Goal: Information Seeking & Learning: Find specific fact

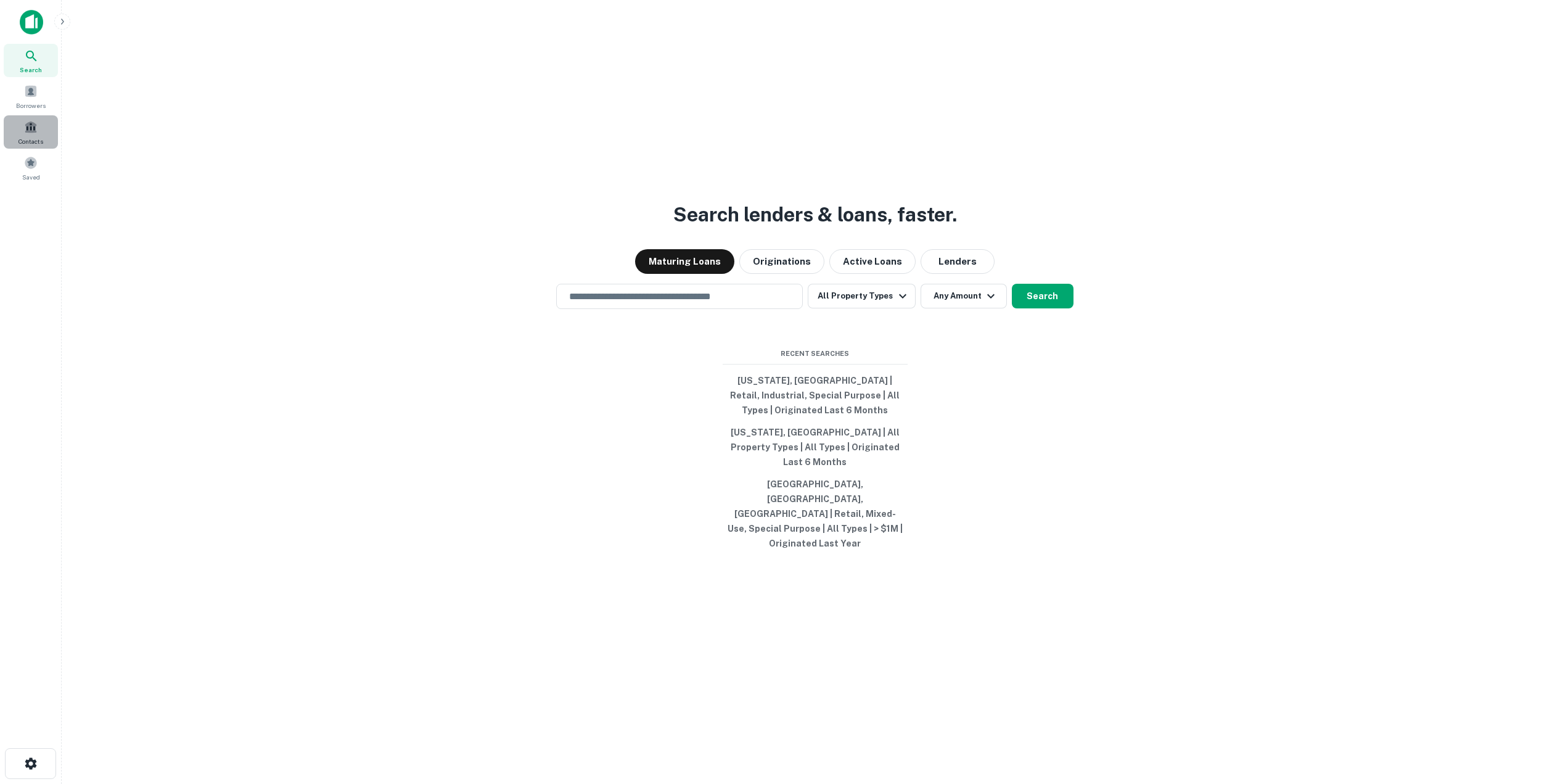
click at [32, 132] on span at bounding box center [30, 127] width 13 height 13
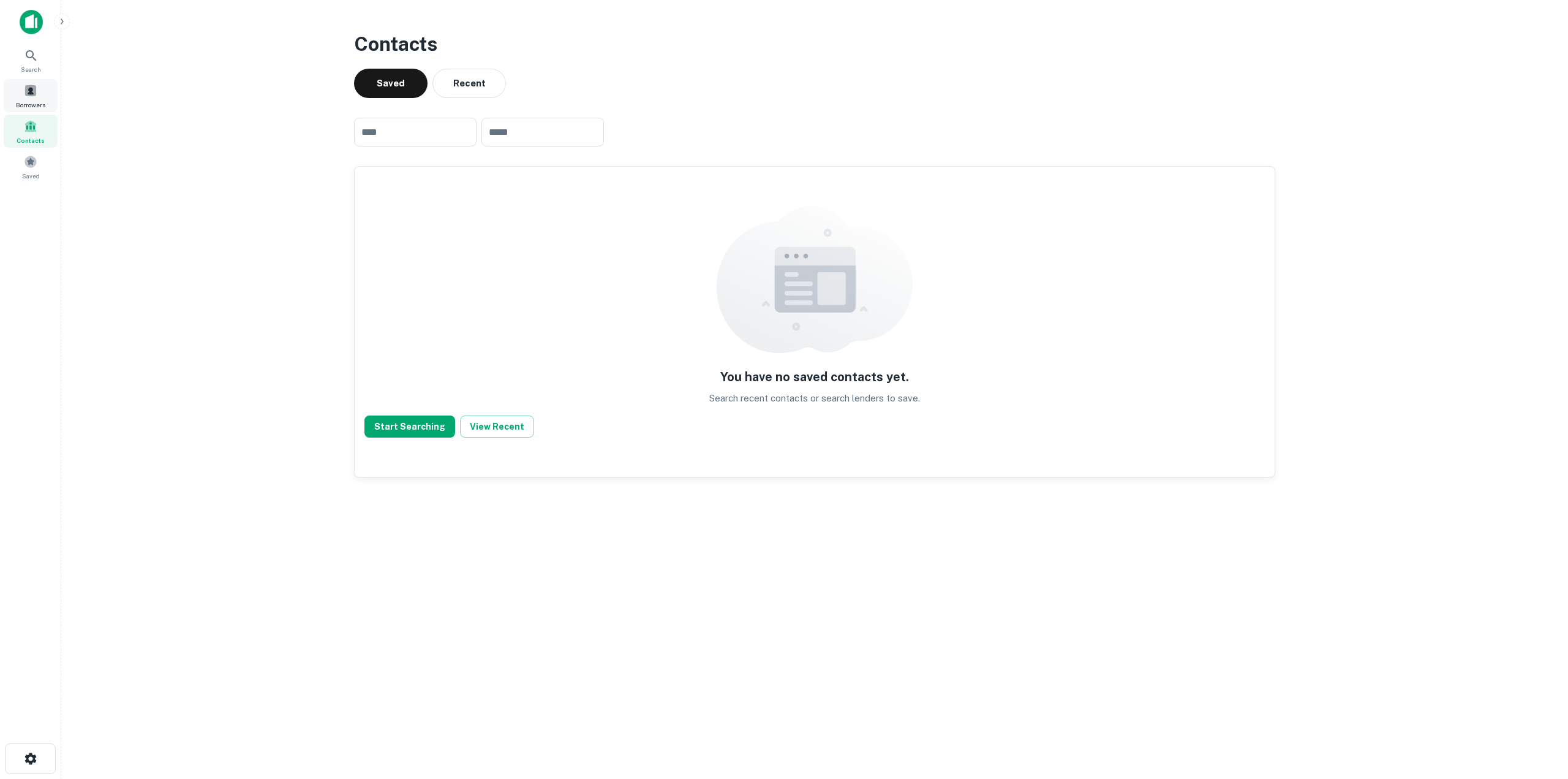
click at [25, 99] on div "Borrowers" at bounding box center [31, 95] width 54 height 33
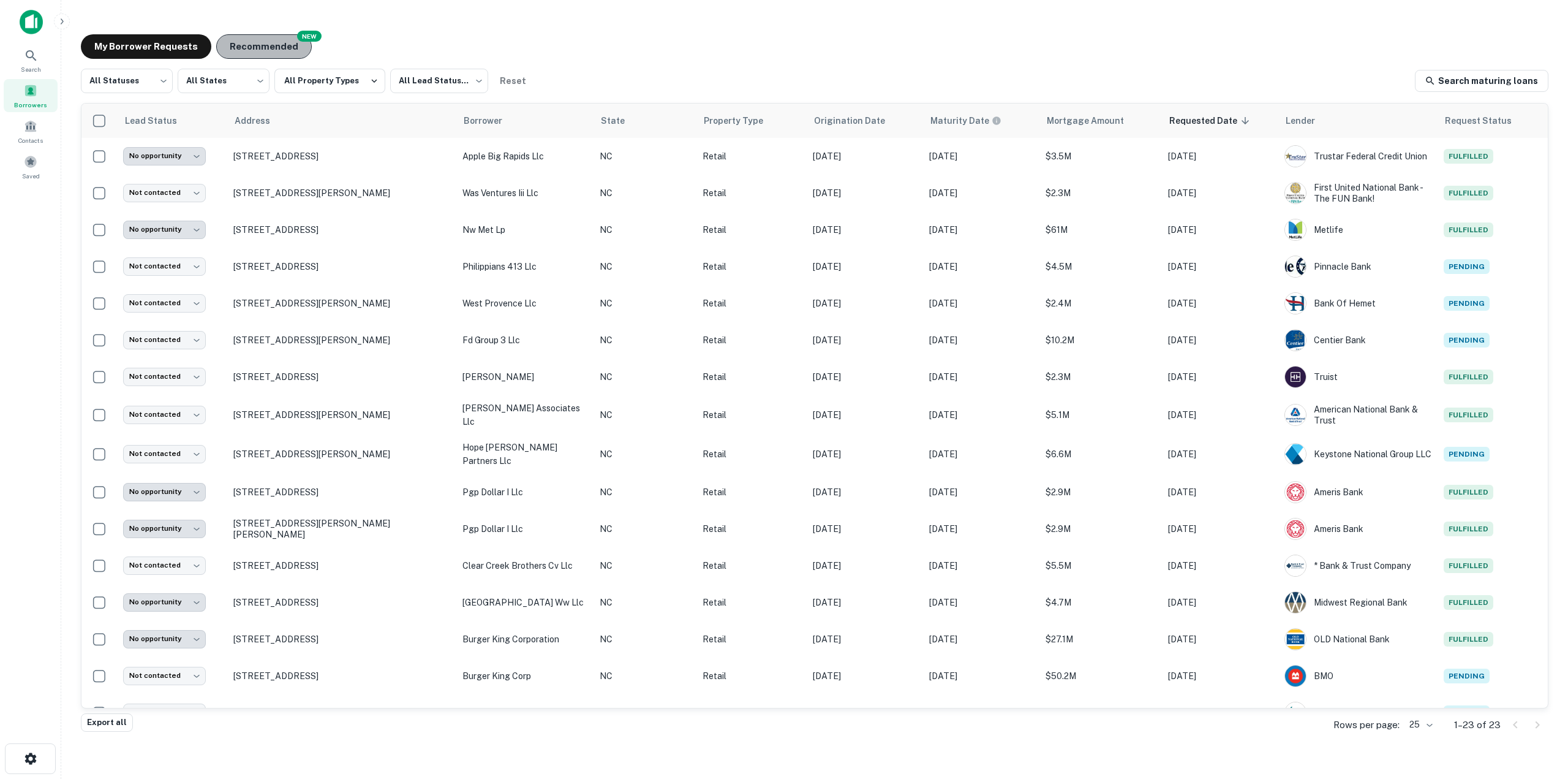
click at [260, 49] on button "Recommended" at bounding box center [264, 46] width 96 height 25
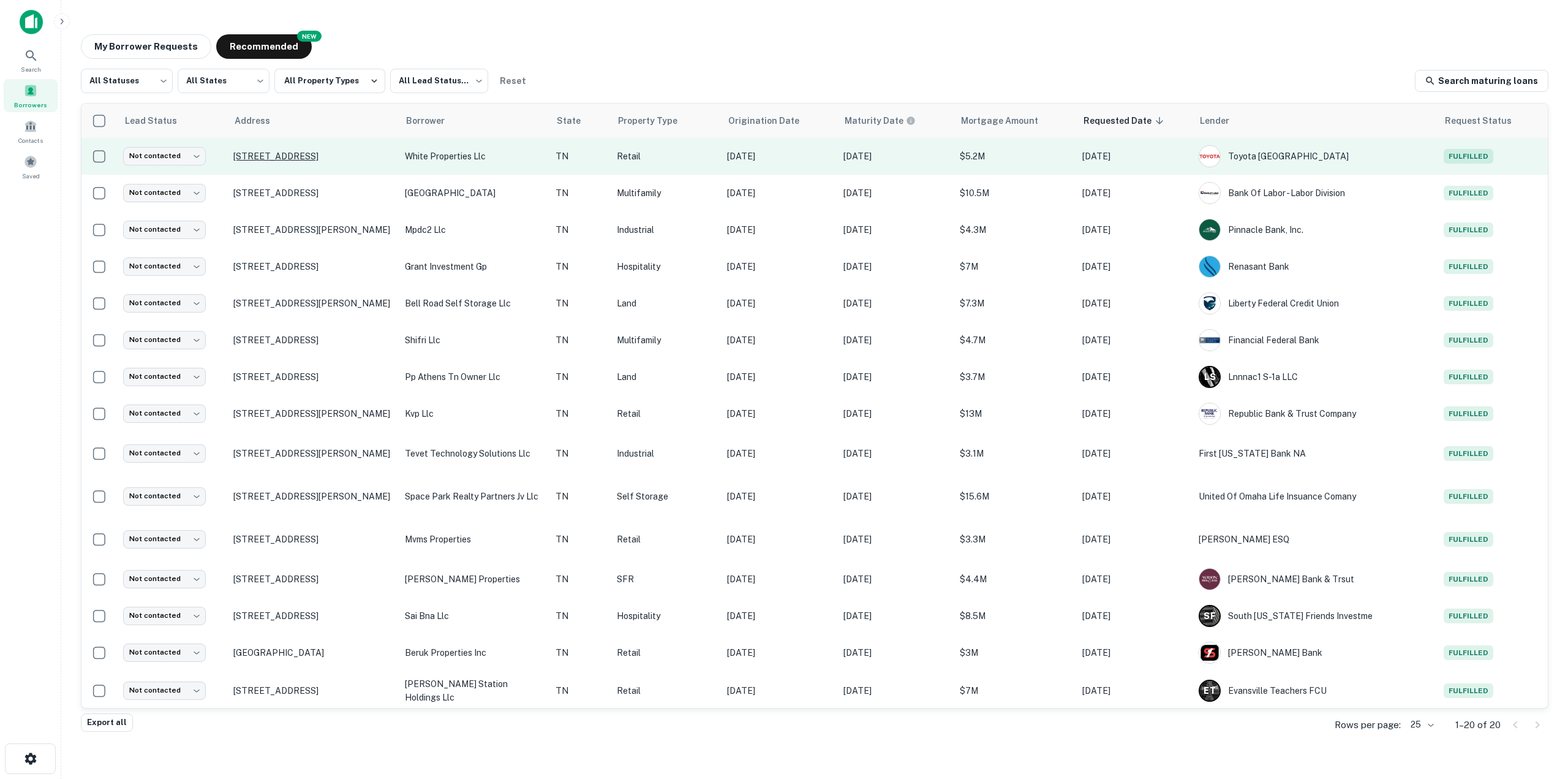
click at [288, 157] on p "1005 Oak Ridge Tpke Oak Ridge, TN37830" at bounding box center [313, 156] width 159 height 11
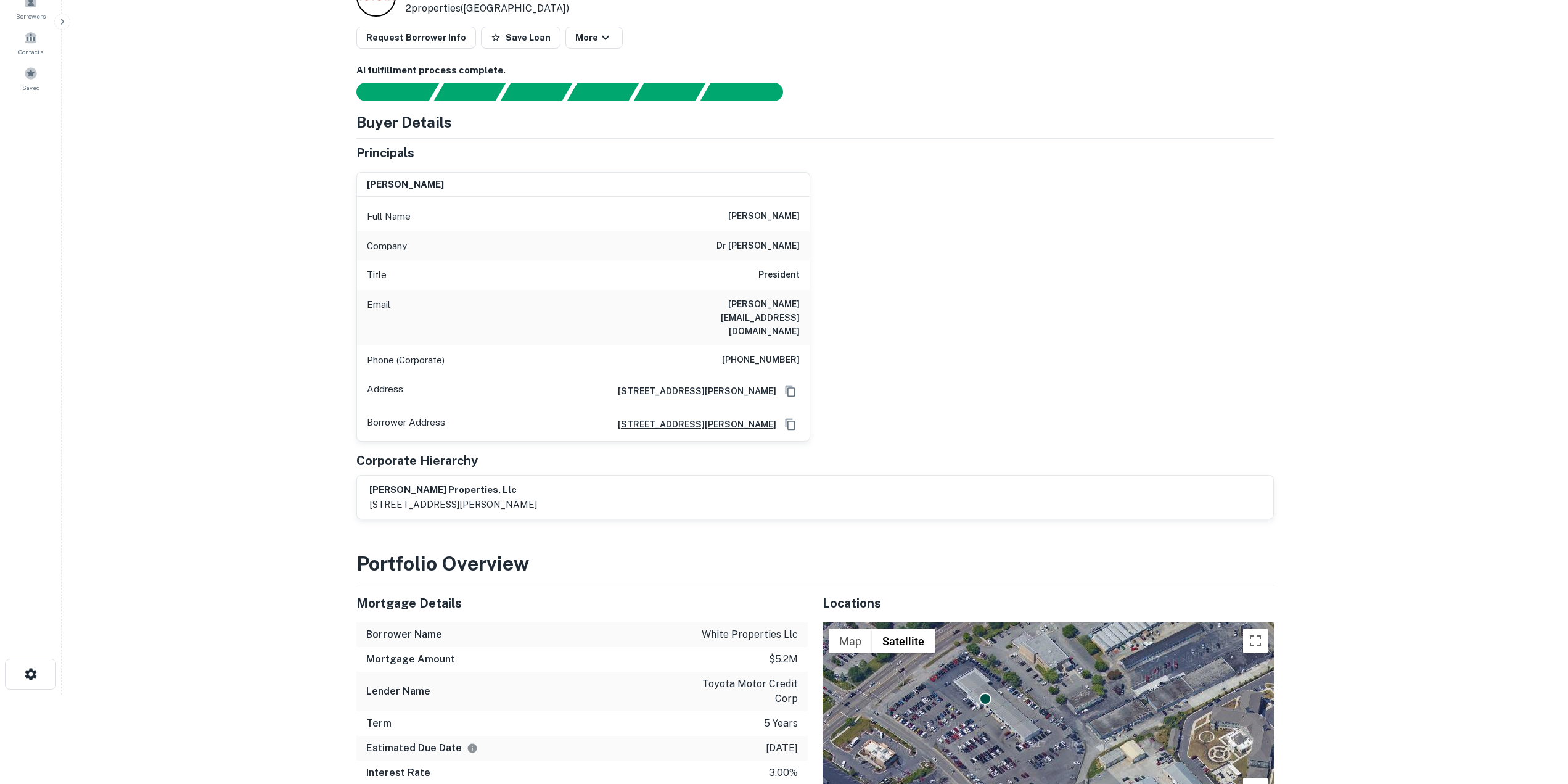
scroll to position [246, 0]
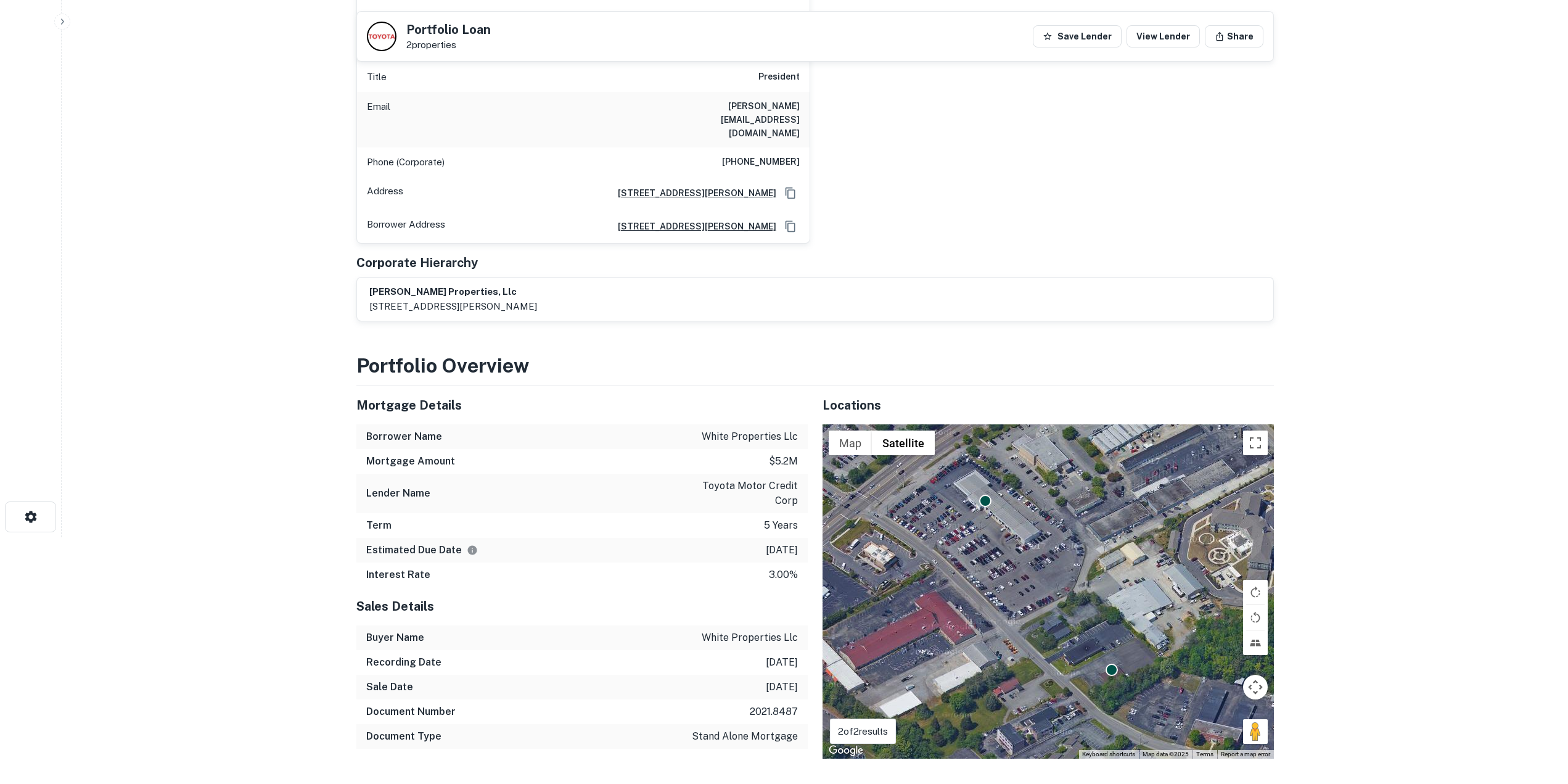
drag, startPoint x: 738, startPoint y: 591, endPoint x: 655, endPoint y: 591, distance: 83.0
click at [653, 591] on div "Sales Details" at bounding box center [582, 606] width 451 height 38
drag, startPoint x: 699, startPoint y: 461, endPoint x: 796, endPoint y: 479, distance: 98.7
click at [796, 479] on p "toyota motor credit corp" at bounding box center [742, 493] width 111 height 30
click at [743, 538] on div "Estimated Due Date 7/25/2026" at bounding box center [582, 550] width 451 height 25
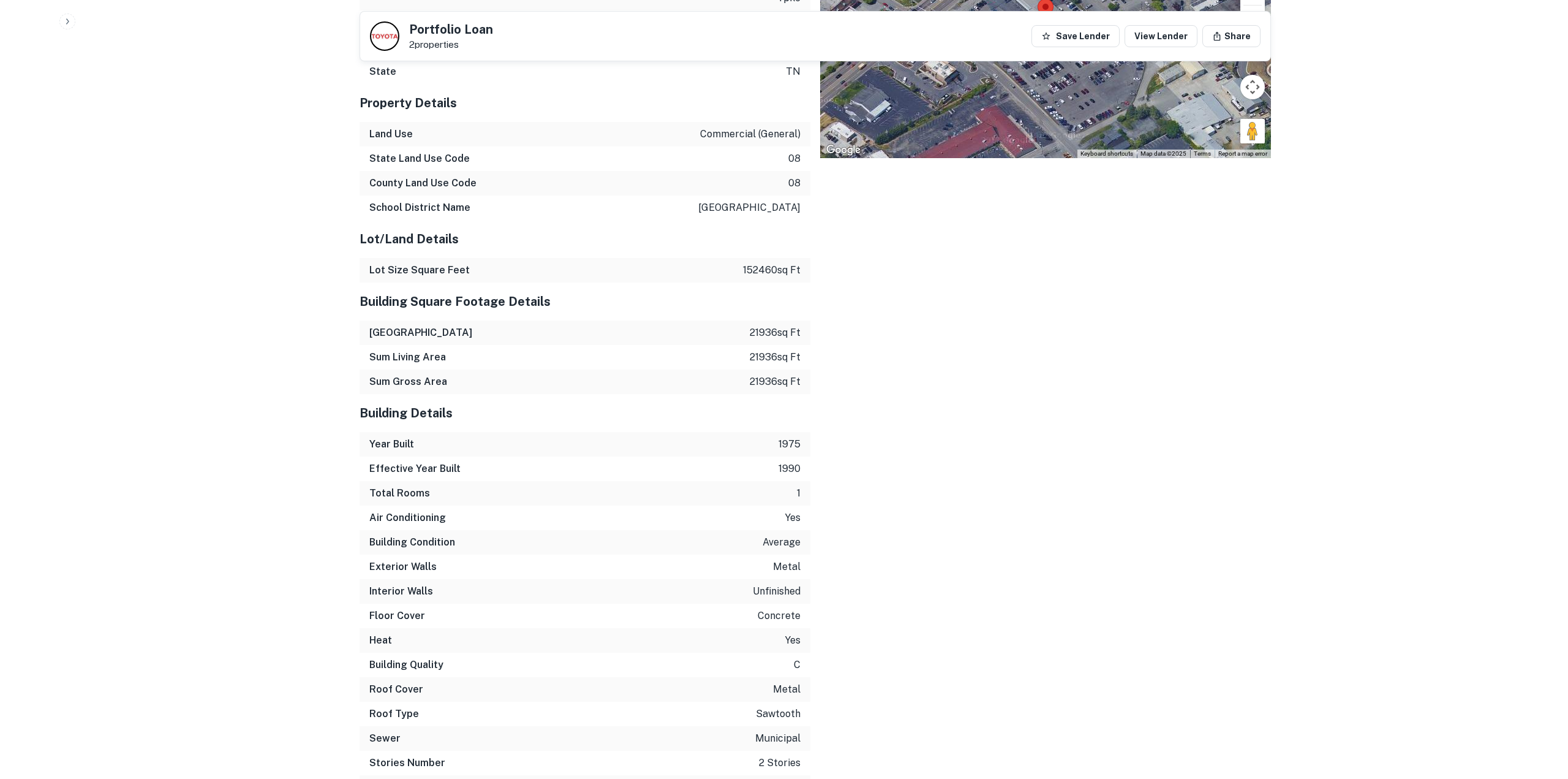
scroll to position [0, 0]
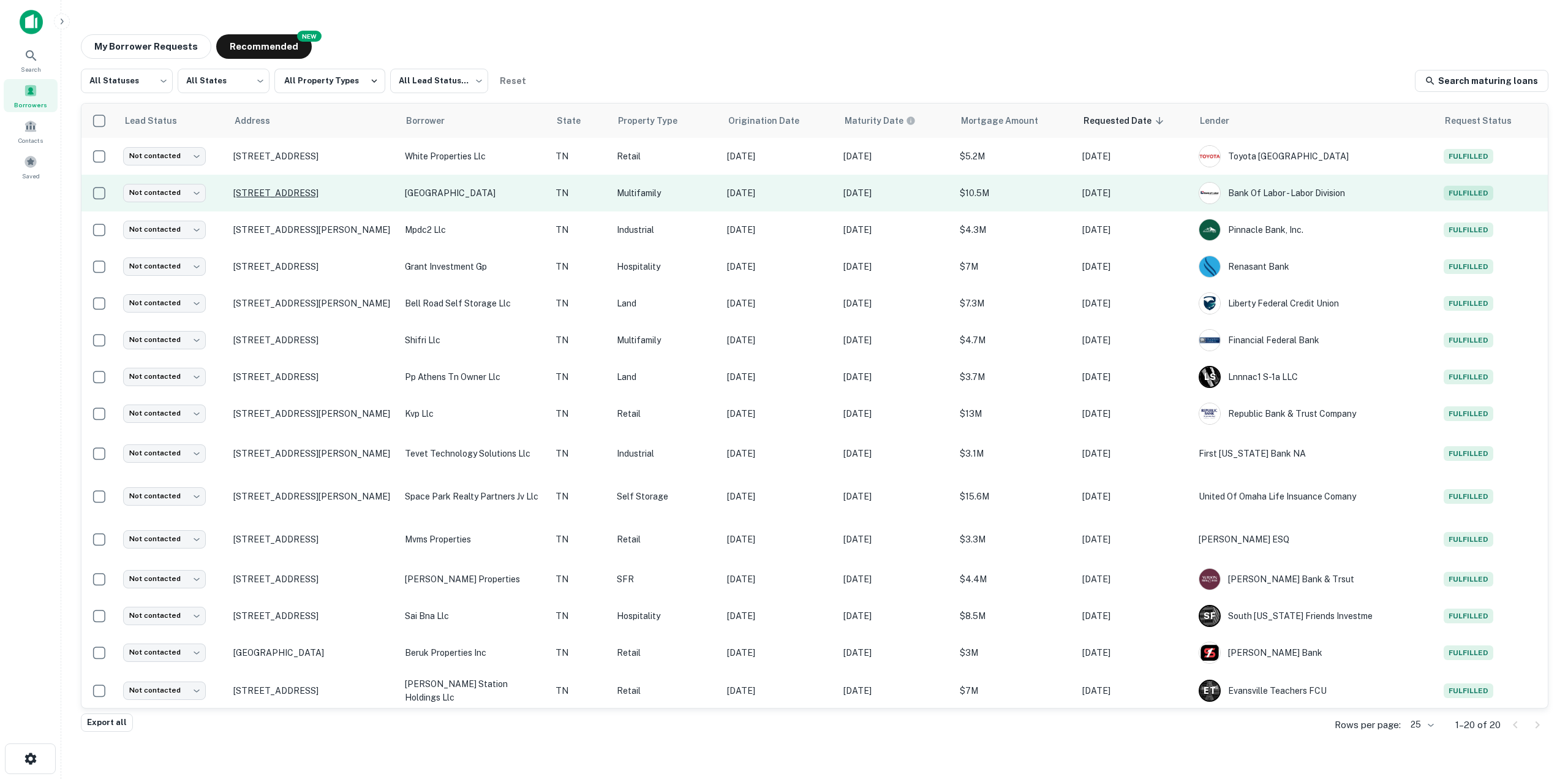
click at [322, 197] on p "1928 9th Ave N Nashville, TN37208" at bounding box center [313, 193] width 159 height 11
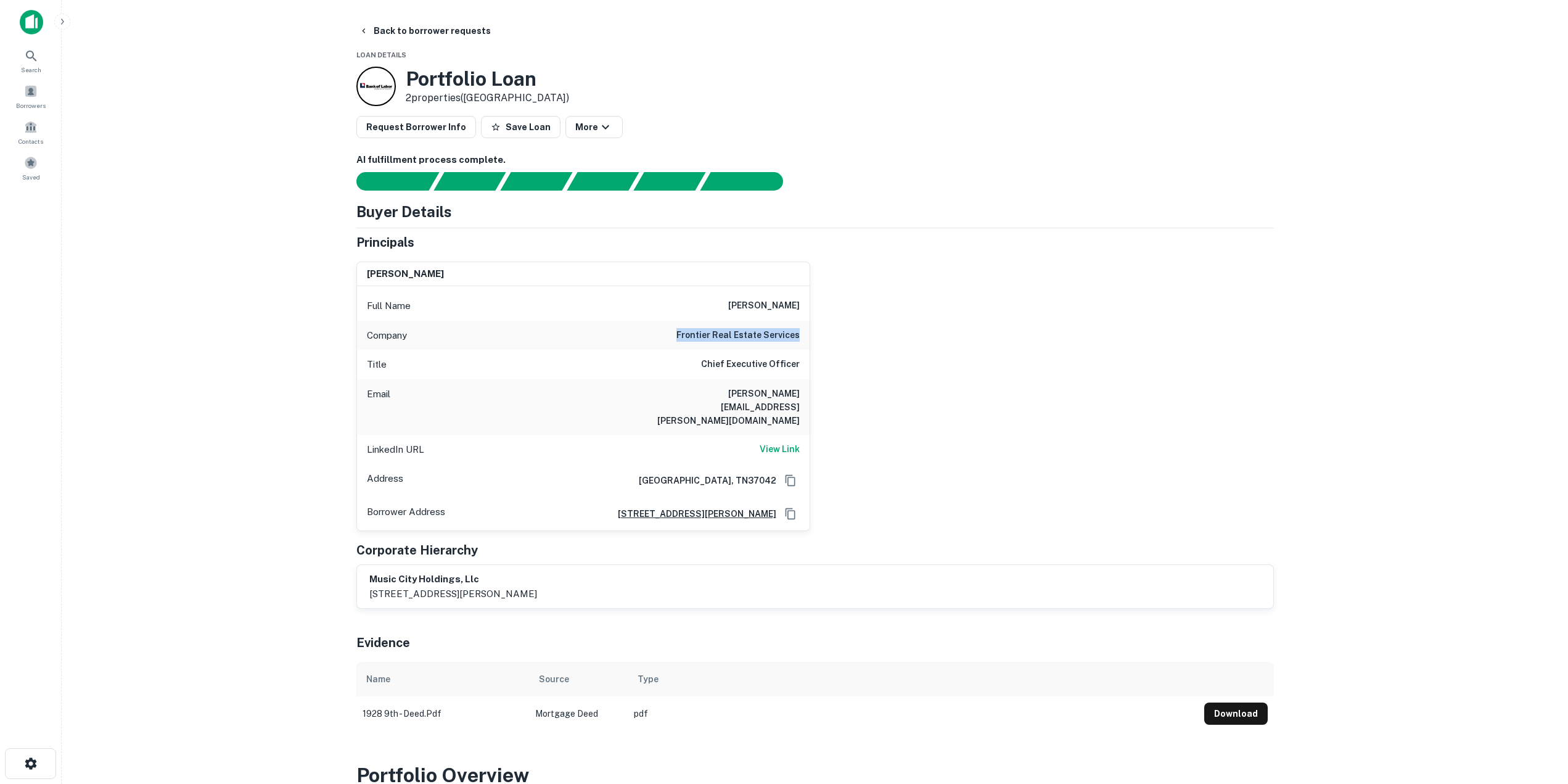
drag, startPoint x: 677, startPoint y: 333, endPoint x: 799, endPoint y: 335, distance: 122.0
click at [799, 335] on div "Company frontier real estate services" at bounding box center [584, 336] width 453 height 30
click at [881, 356] on div "christopher labonte Full Name christopher labonte Company frontier real estate …" at bounding box center [810, 392] width 928 height 280
drag, startPoint x: 680, startPoint y: 395, endPoint x: 866, endPoint y: 392, distance: 186.0
click at [866, 392] on div "christopher labonte Full Name christopher labonte Company frontier real estate …" at bounding box center [810, 392] width 928 height 280
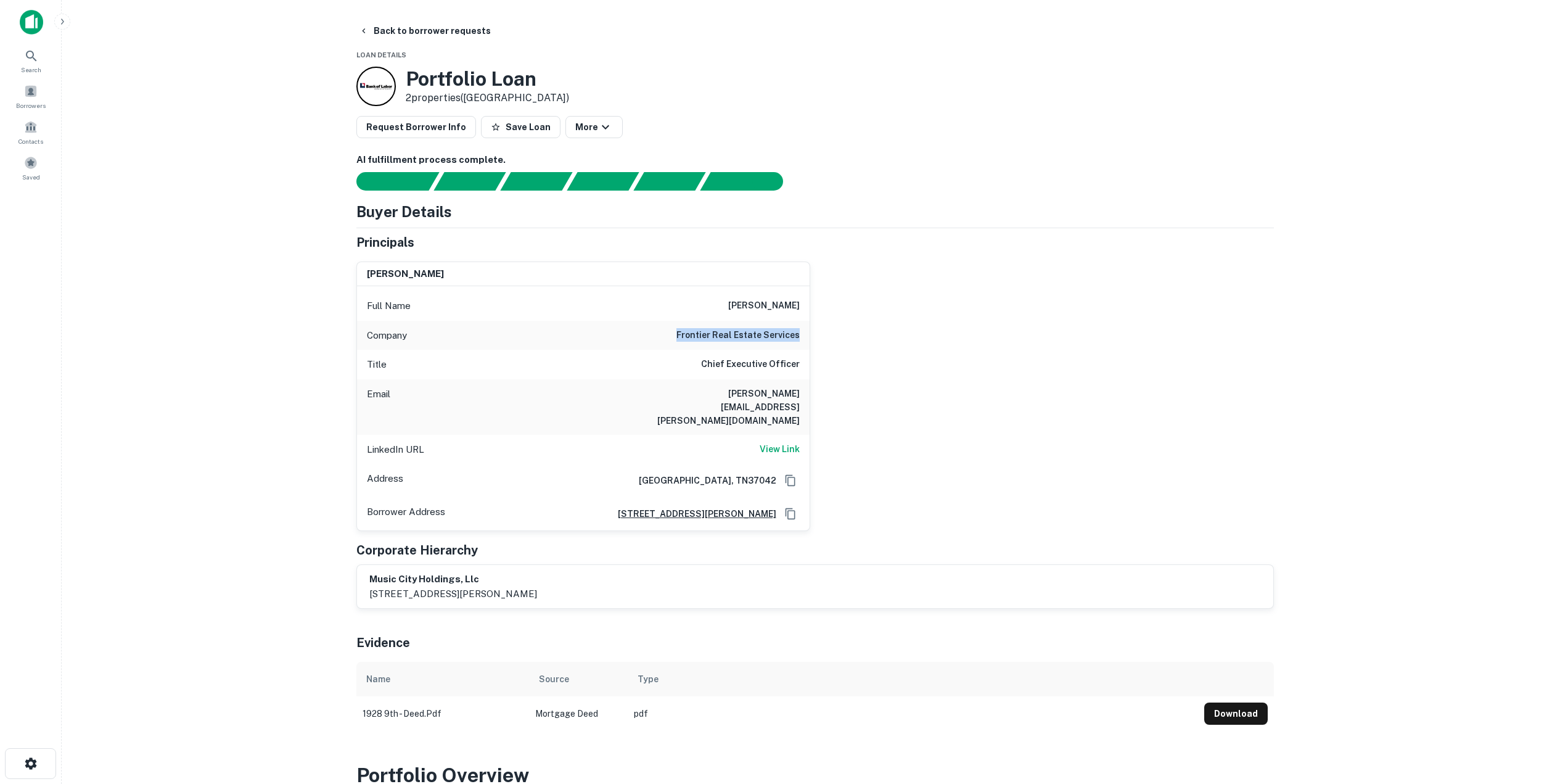
drag, startPoint x: 681, startPoint y: 339, endPoint x: 803, endPoint y: 342, distance: 122.0
click at [803, 342] on div "Company frontier real estate services" at bounding box center [584, 336] width 453 height 30
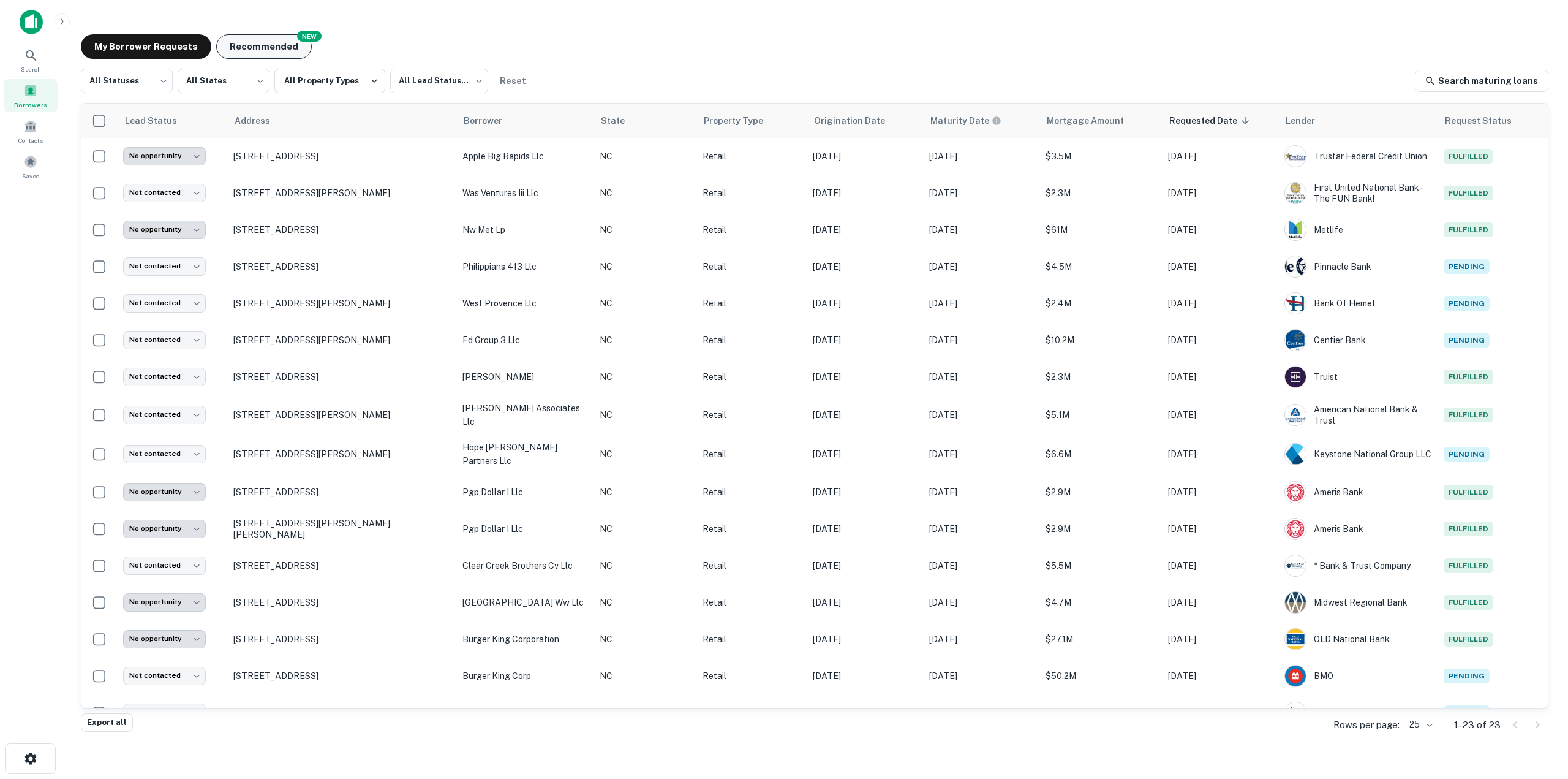
click at [250, 45] on button "Recommended" at bounding box center [264, 46] width 96 height 25
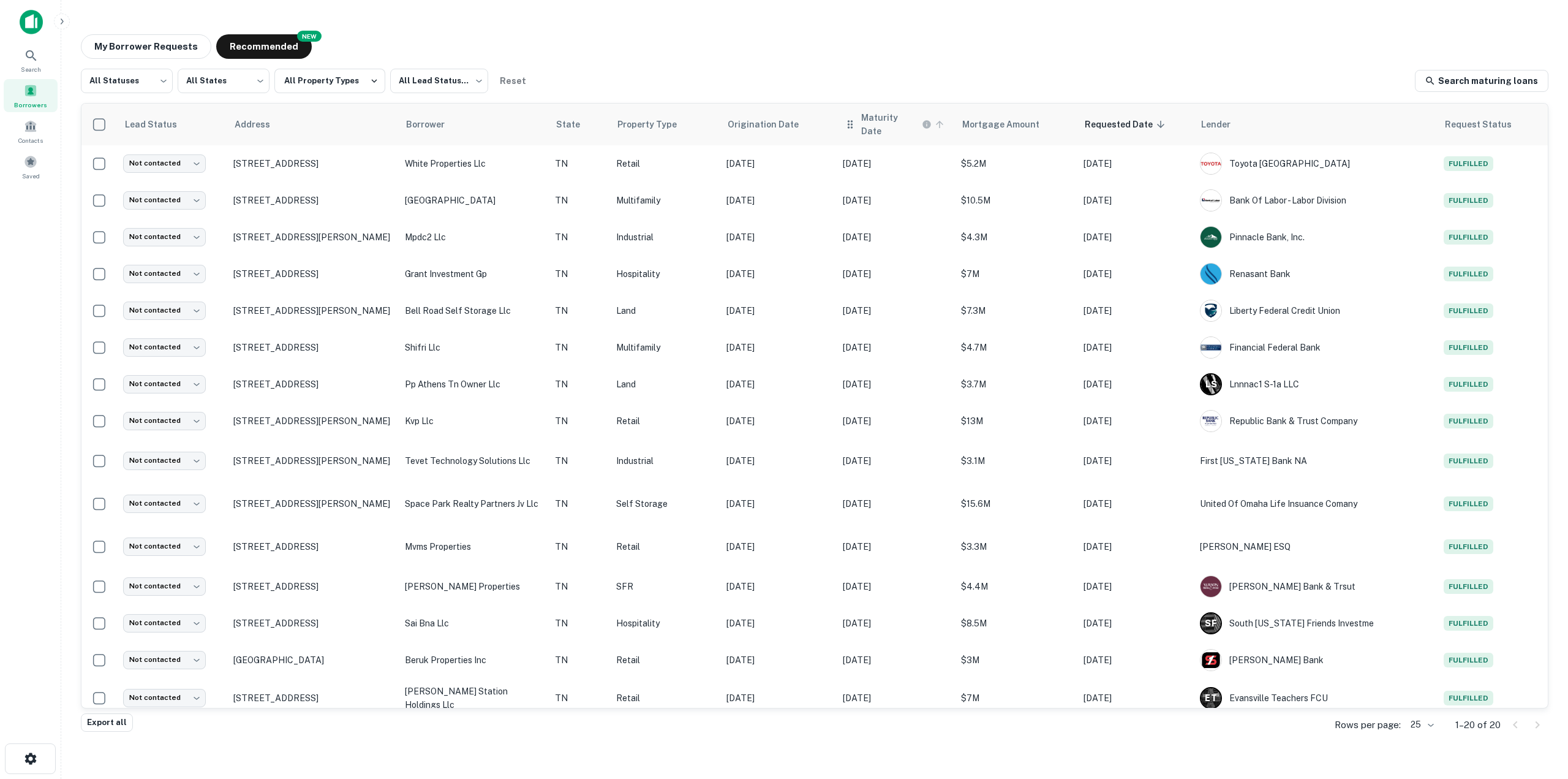
click at [908, 124] on h6 "Maturity Date" at bounding box center [890, 124] width 58 height 27
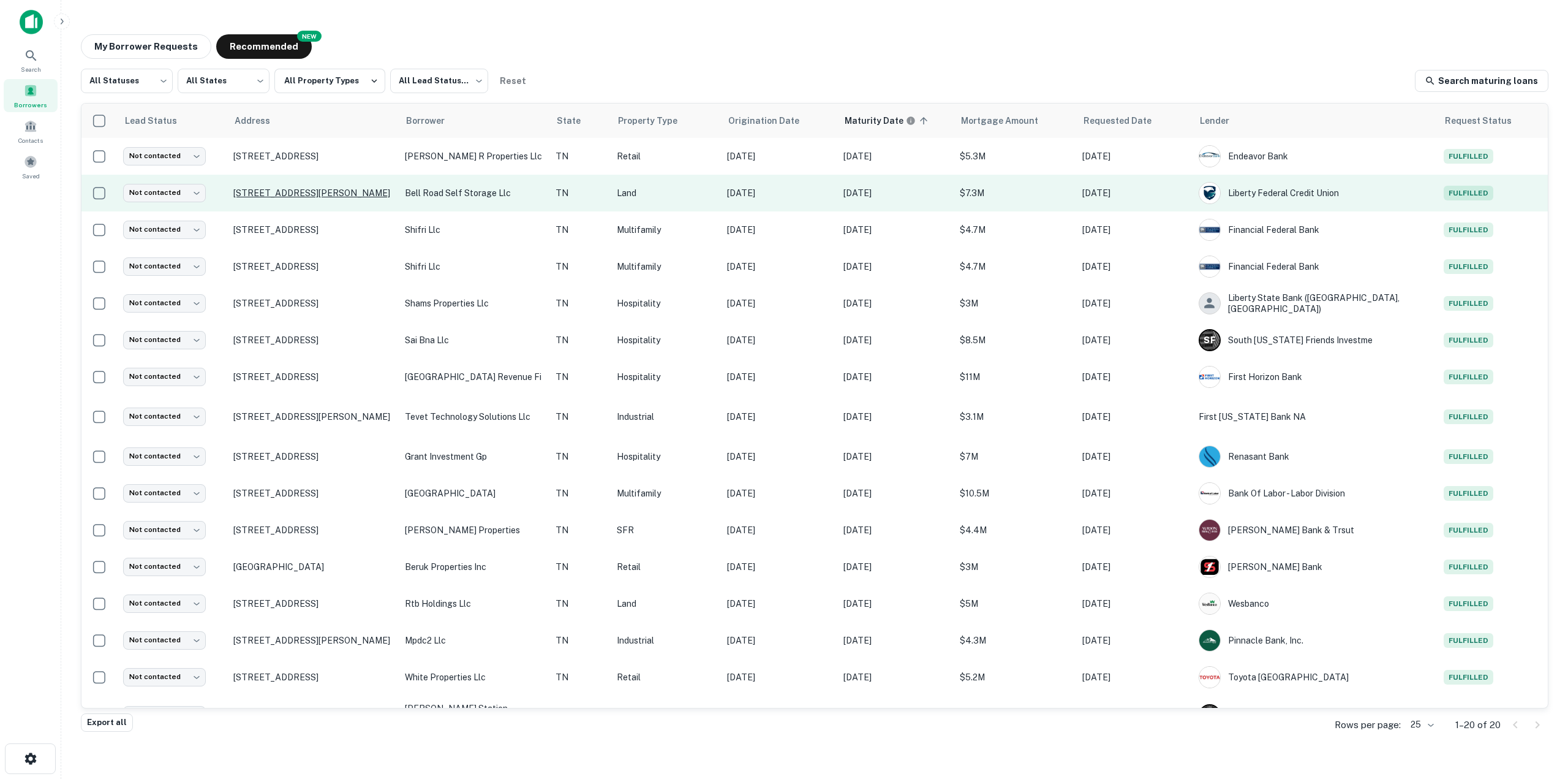
click at [275, 191] on p "1488 Bell Rd Nashville, TN37211" at bounding box center [313, 193] width 159 height 11
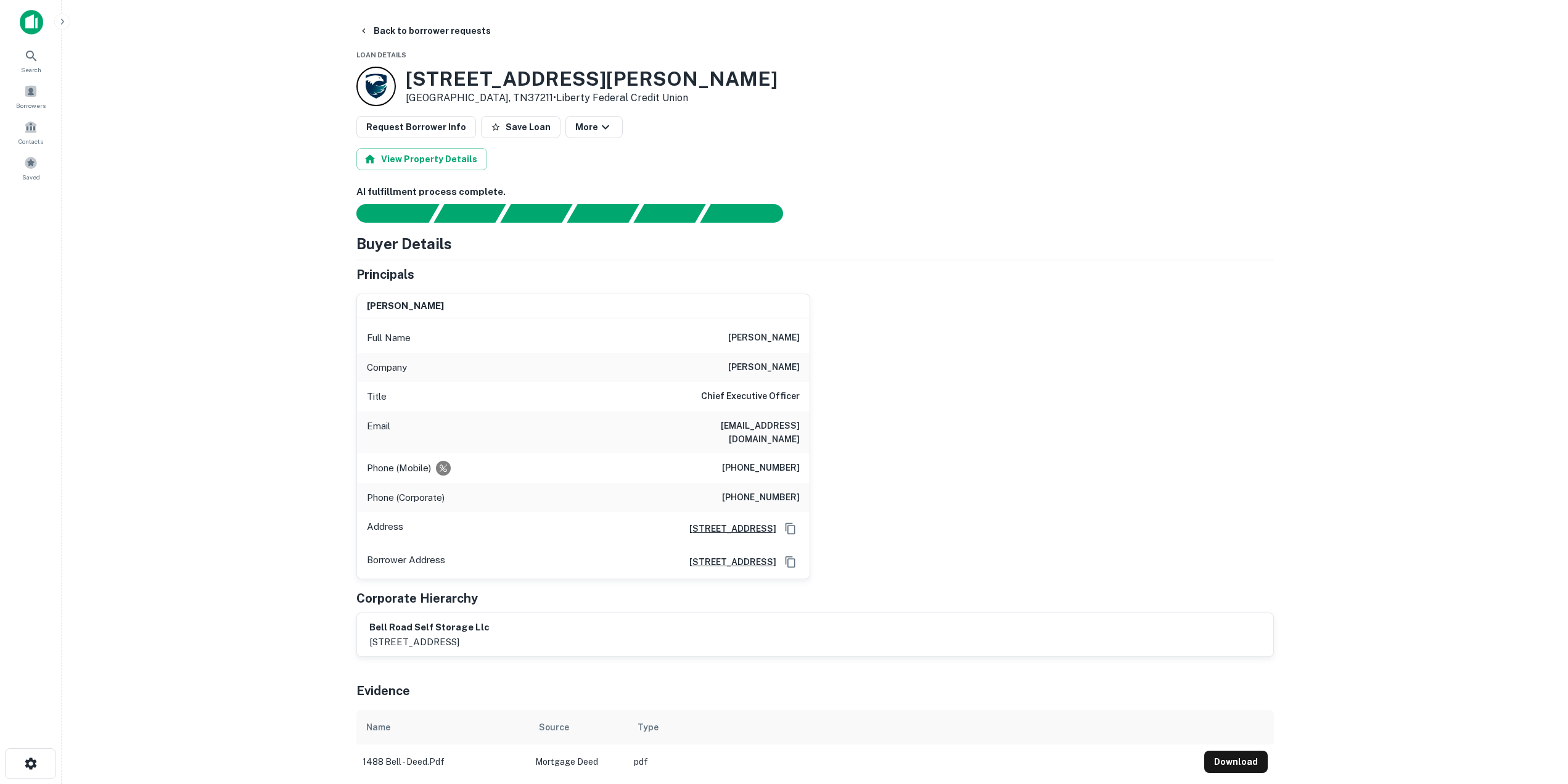
drag, startPoint x: 737, startPoint y: 364, endPoint x: 800, endPoint y: 366, distance: 63.0
click at [800, 366] on div "Company h. e. williams" at bounding box center [584, 368] width 453 height 30
copy h6 "h. e. williams"
